Goal: Task Accomplishment & Management: Manage account settings

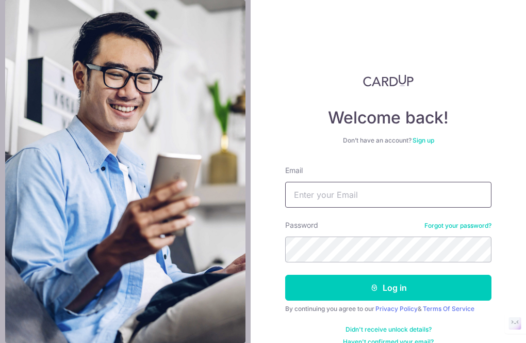
click at [341, 204] on input "Email" at bounding box center [388, 195] width 206 height 26
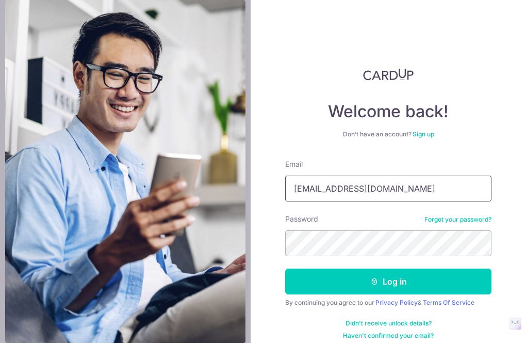
type input "[EMAIL_ADDRESS][DOMAIN_NAME]"
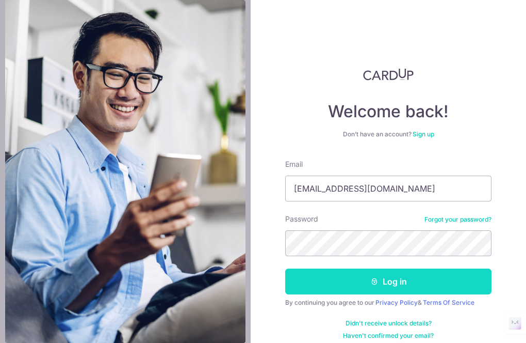
click at [306, 292] on button "Log in" at bounding box center [388, 281] width 206 height 26
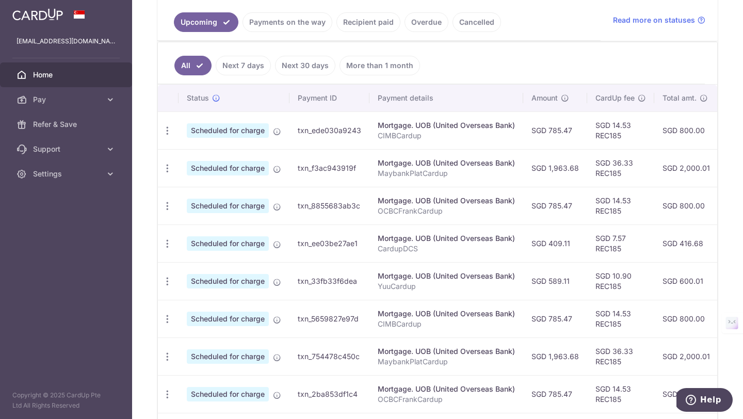
scroll to position [228, 0]
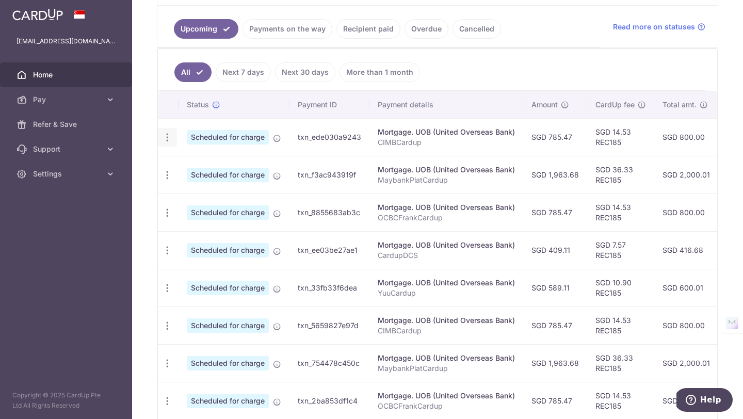
click at [160, 132] on div "Update payment Cancel payment" at bounding box center [167, 137] width 19 height 19
click at [163, 135] on icon "button" at bounding box center [167, 137] width 11 height 11
click at [205, 192] on span "Cancel payment" at bounding box center [222, 191] width 69 height 12
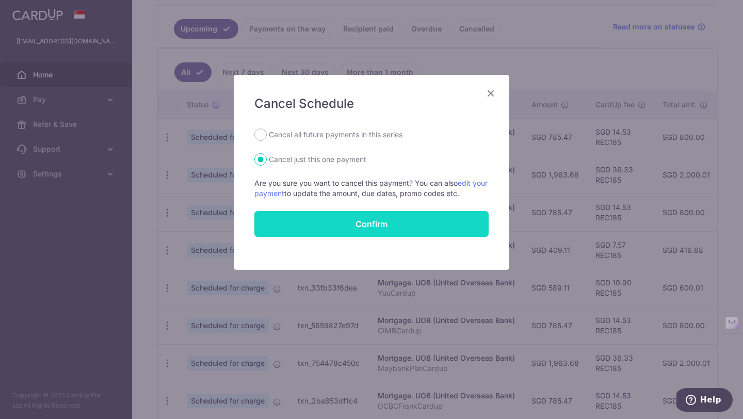
click at [333, 223] on button "Confirm" at bounding box center [371, 224] width 234 height 26
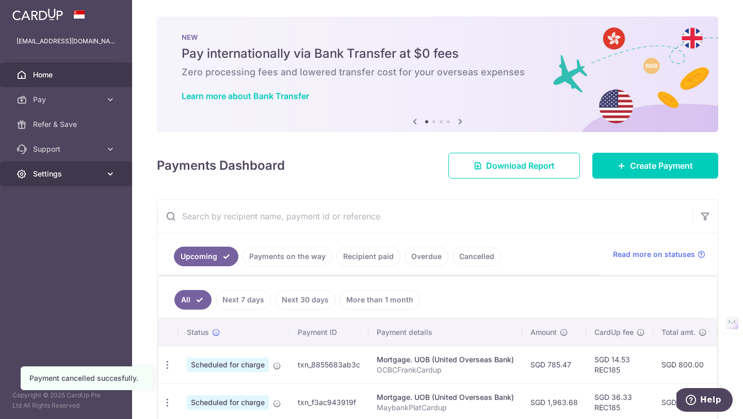
click at [77, 170] on span "Settings" at bounding box center [67, 174] width 68 height 10
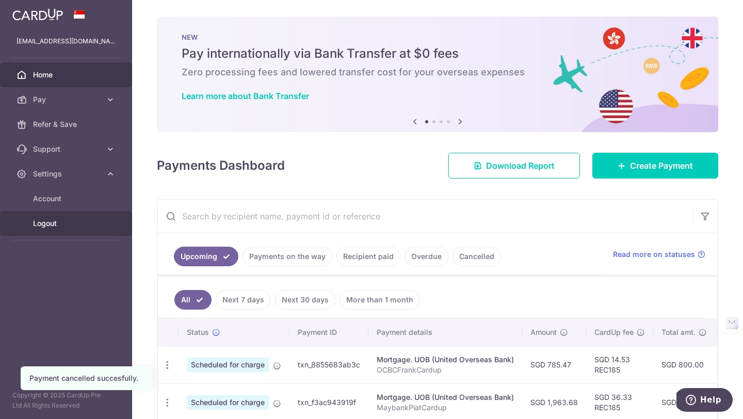
click at [51, 222] on span "Logout" at bounding box center [67, 223] width 68 height 10
